Goal: Book appointment/travel/reservation

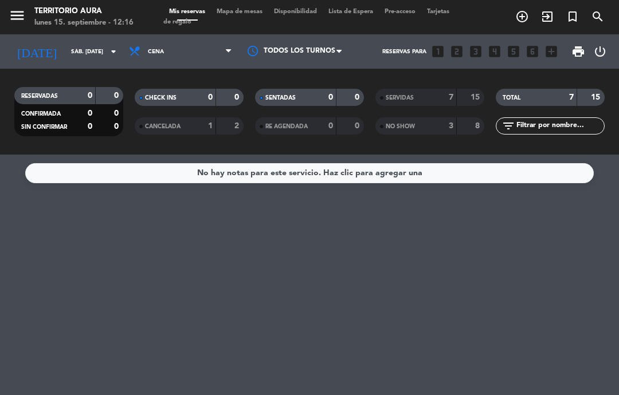
select select "es"
select select "dinner"
click at [103, 48] on input "sáb. [DATE]" at bounding box center [104, 52] width 78 height 18
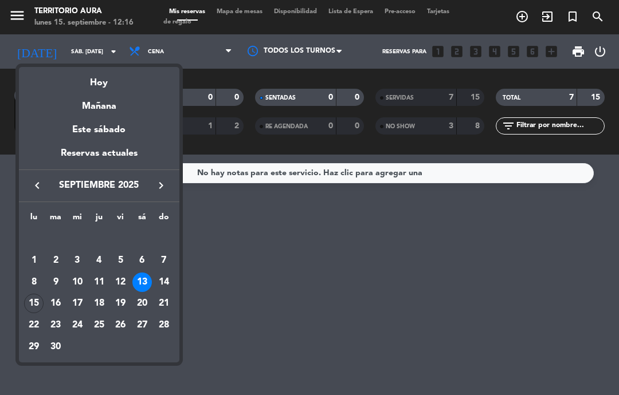
click at [119, 77] on div "Hoy" at bounding box center [99, 78] width 160 height 23
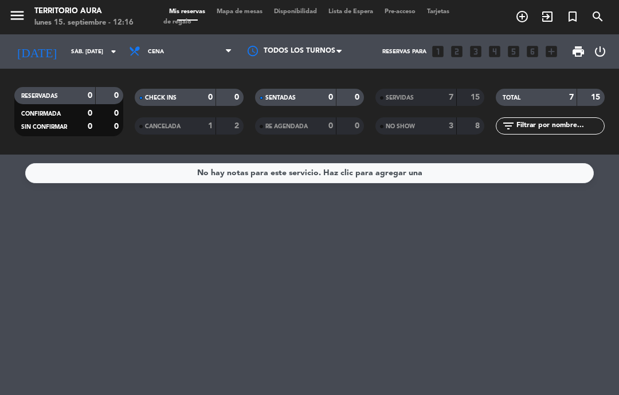
type input "lun. [DATE]"
click at [207, 45] on select "Todos los servicios Almuerzo Cena" at bounding box center [180, 51] width 115 height 25
select select "lunch"
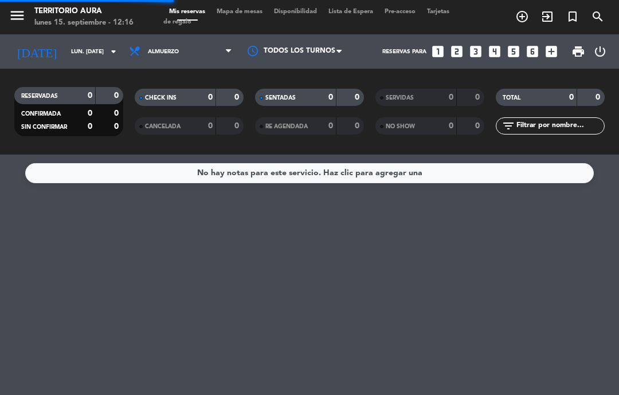
select select "lunch"
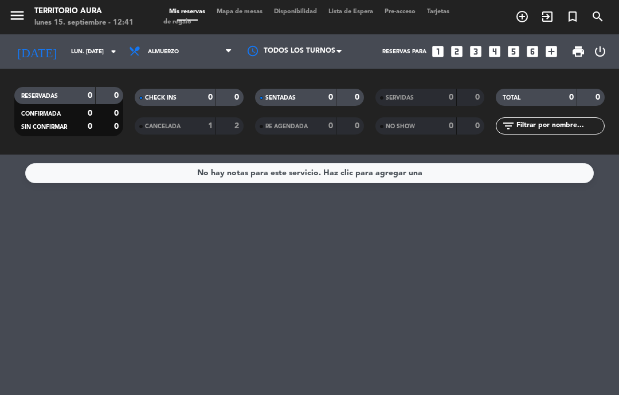
select select "lunch"
